Goal: Information Seeking & Learning: Learn about a topic

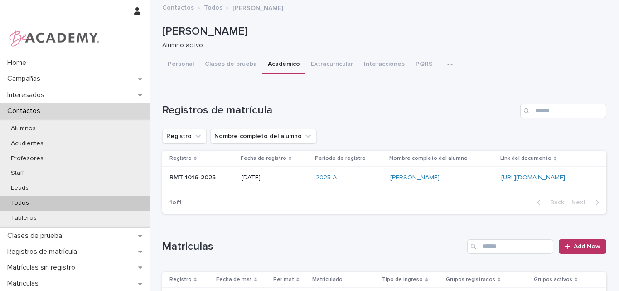
click at [31, 200] on p "Todos" at bounding box center [20, 203] width 33 height 8
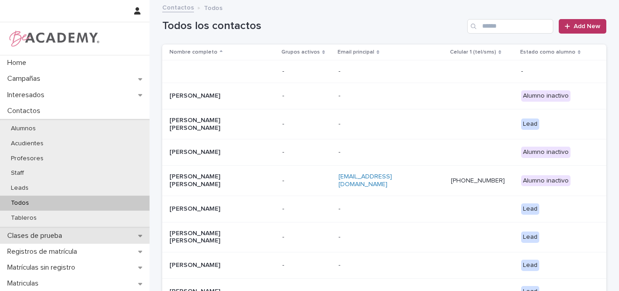
click at [59, 233] on p "Clases de prueba" at bounding box center [37, 235] width 66 height 9
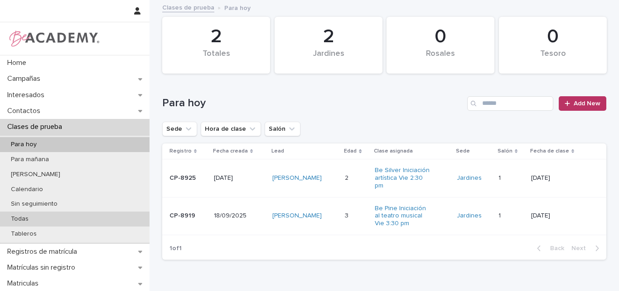
click at [34, 215] on p "Todas" at bounding box center [20, 219] width 32 height 8
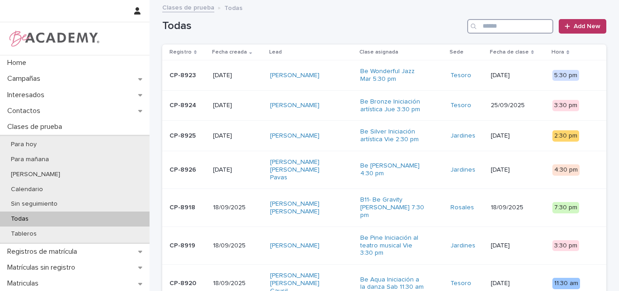
click at [508, 24] on input "Search" at bounding box center [510, 26] width 86 height 15
paste input "*******"
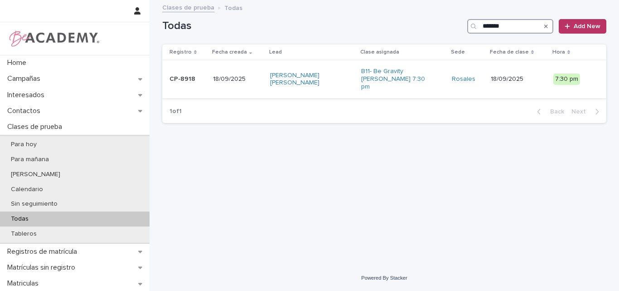
type input "*******"
click at [198, 77] on p "CP-8918" at bounding box center [188, 79] width 36 height 8
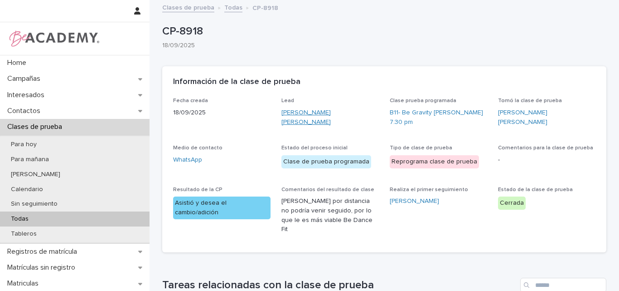
click at [315, 113] on link "[PERSON_NAME] [PERSON_NAME]" at bounding box center [330, 117] width 97 height 19
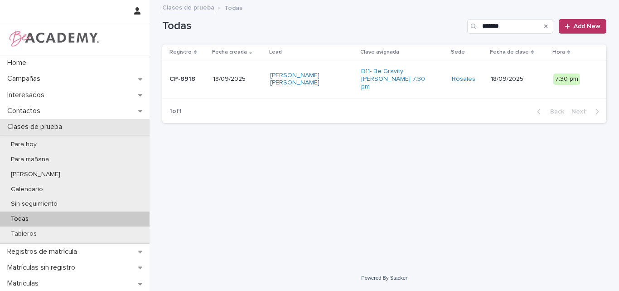
click at [29, 126] on p "Clases de prueba" at bounding box center [37, 126] width 66 height 9
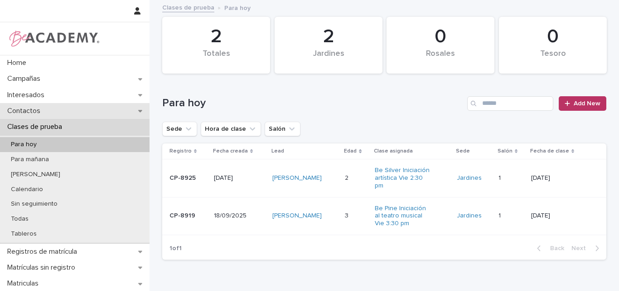
click at [29, 104] on div "Contactos" at bounding box center [75, 111] width 150 height 16
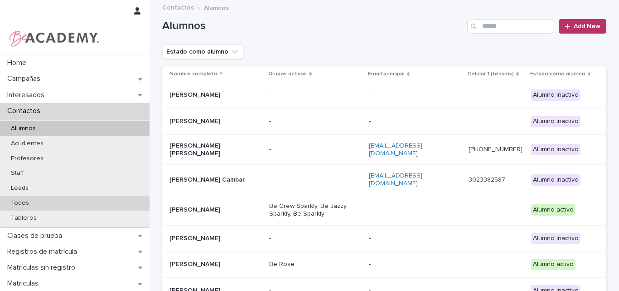
click at [23, 201] on p "Todos" at bounding box center [20, 203] width 33 height 8
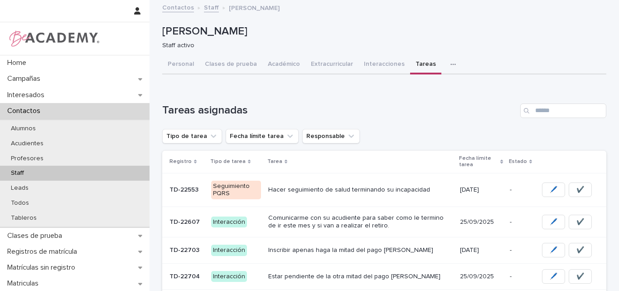
scroll to position [158, 0]
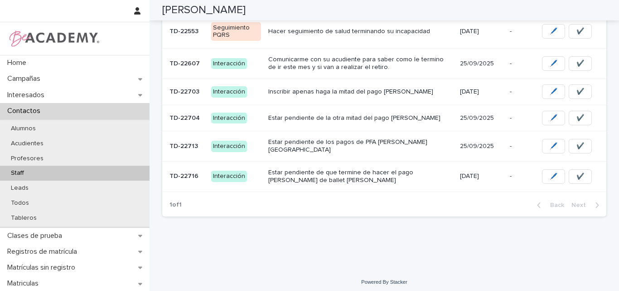
click at [374, 169] on p "Estar pendiente de que termine de hacer el pago Maria José de ballet rosa" at bounding box center [360, 176] width 184 height 15
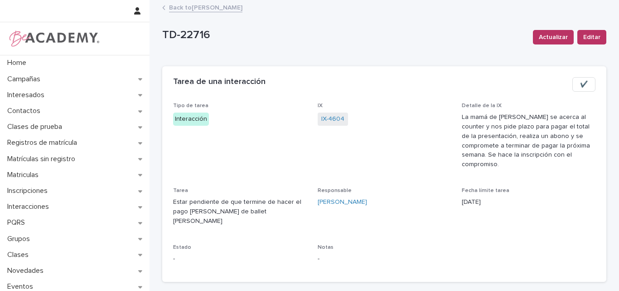
click at [203, 8] on link "Back to Lina Rico Montoya" at bounding box center [205, 7] width 73 height 10
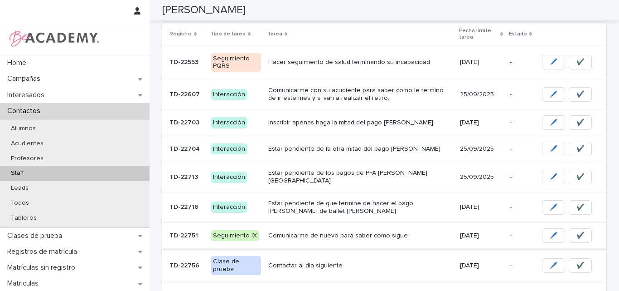
scroll to position [82, 0]
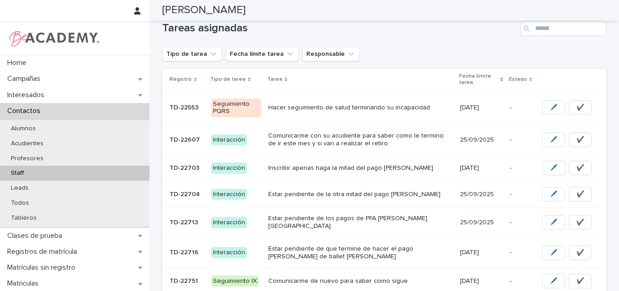
click at [68, 170] on div "Staff" at bounding box center [75, 172] width 150 height 15
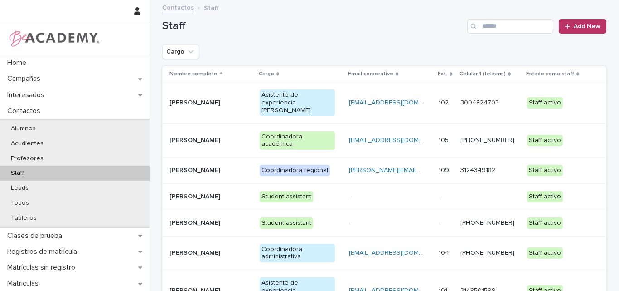
click at [196, 136] on p "Carolina Castrillon Trujillo" at bounding box center [208, 140] width 76 height 8
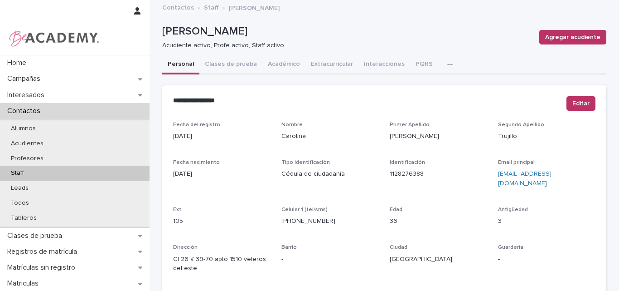
click at [442, 60] on button "button" at bounding box center [452, 64] width 20 height 18
click at [435, 86] on button "Tareas" at bounding box center [416, 88] width 64 height 14
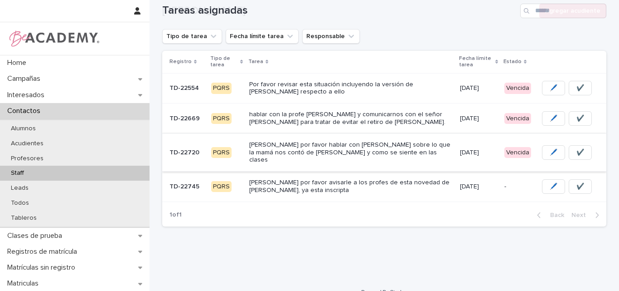
scroll to position [106, 0]
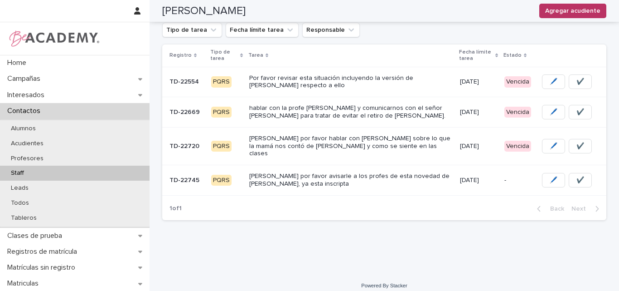
click at [319, 144] on p "Caro por favor hablar con Andre Palacio sobre lo que la mamá nos contó de Anto …" at bounding box center [351, 146] width 204 height 23
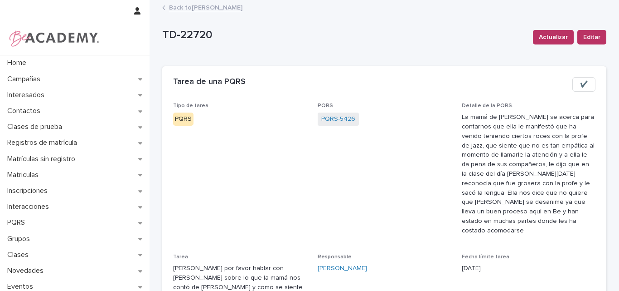
click at [201, 8] on link "Back to Carolina Castrillon Trujillo" at bounding box center [205, 7] width 73 height 10
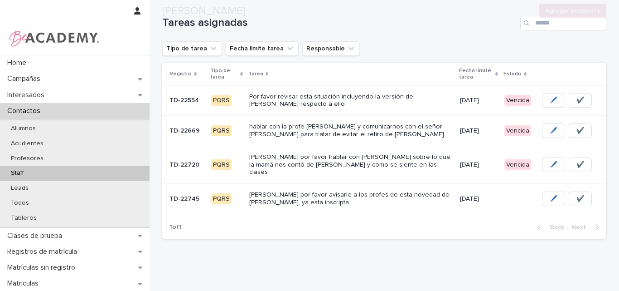
scroll to position [91, 0]
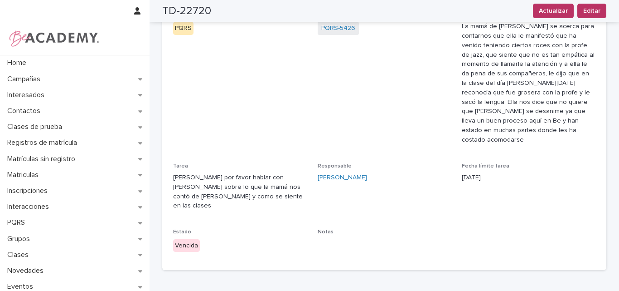
scroll to position [34, 0]
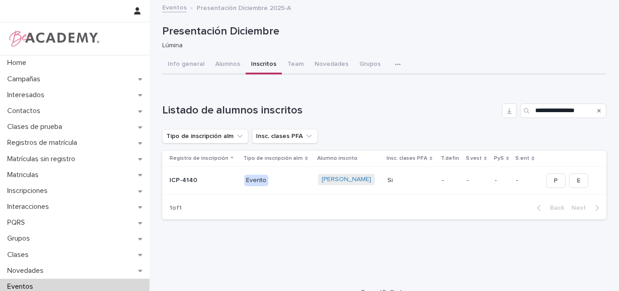
drag, startPoint x: 586, startPoint y: 112, endPoint x: 494, endPoint y: 112, distance: 92.5
click at [494, 112] on div "**********" at bounding box center [384, 110] width 444 height 15
type input "*******"
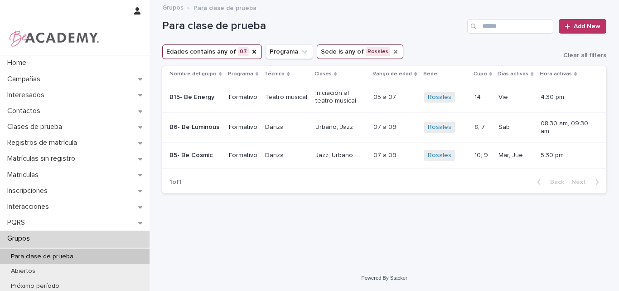
click at [392, 50] on icon "Sede" at bounding box center [395, 51] width 7 height 7
click at [251, 52] on icon "Edades" at bounding box center [254, 51] width 7 height 7
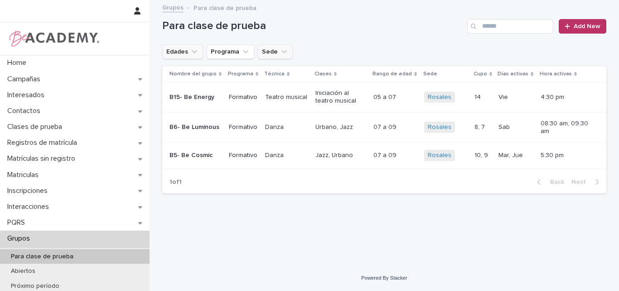
click at [199, 52] on button "Edades" at bounding box center [182, 51] width 41 height 15
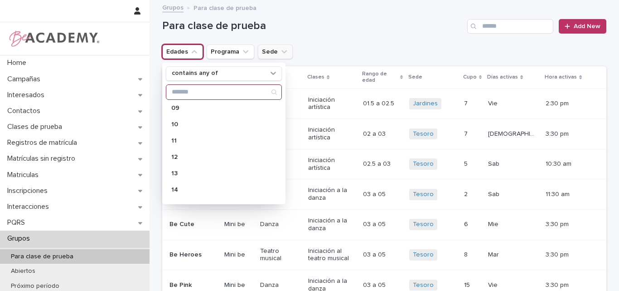
scroll to position [181, 0]
click at [173, 187] on p "15" at bounding box center [219, 189] width 96 height 6
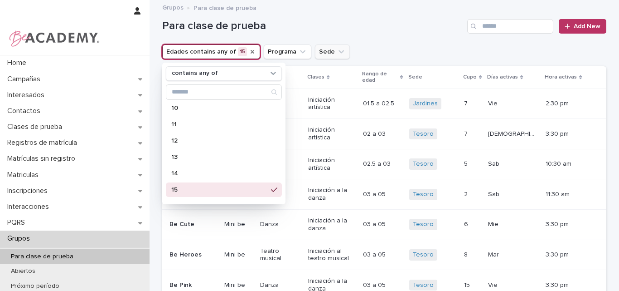
click at [392, 44] on div "Edades contains any of 15 contains any of 01 01.5 02 02.5 03 04 05 06 07 08 09 …" at bounding box center [384, 51] width 444 height 15
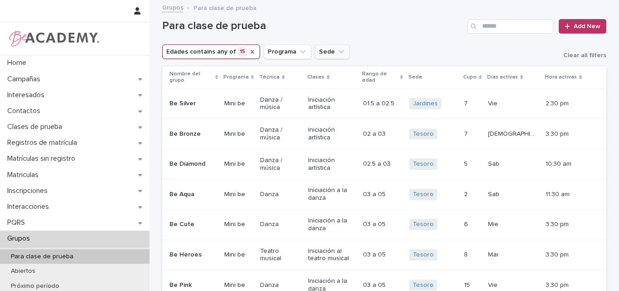
click at [337, 51] on icon "Sede" at bounding box center [341, 51] width 9 height 9
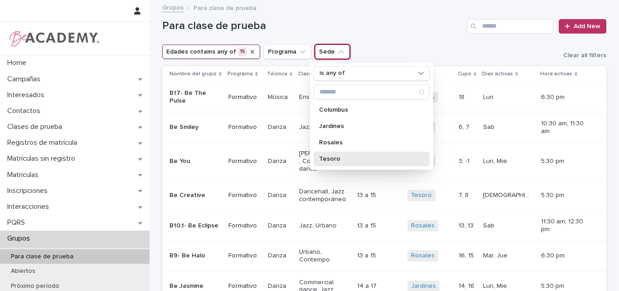
drag, startPoint x: 333, startPoint y: 155, endPoint x: 347, endPoint y: 132, distance: 26.3
click at [333, 154] on div "Tesoro" at bounding box center [372, 158] width 116 height 15
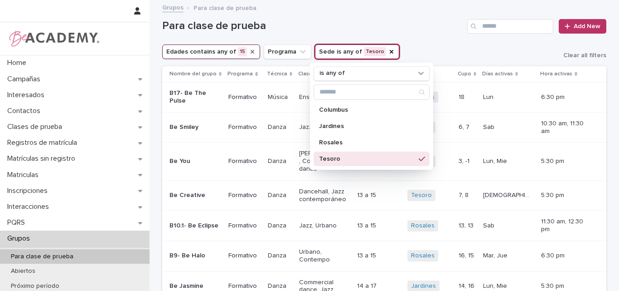
click at [415, 43] on div "Para clase de prueba Add New" at bounding box center [384, 23] width 444 height 44
